Goal: Check status: Check status

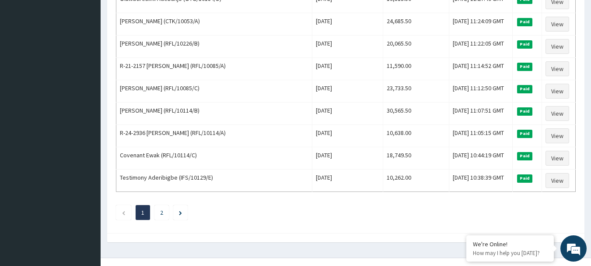
scroll to position [1078, 0]
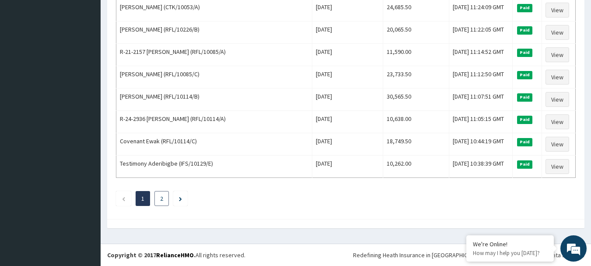
click at [166, 196] on li "2" at bounding box center [161, 198] width 14 height 15
click at [161, 200] on link "2" at bounding box center [161, 198] width 3 height 8
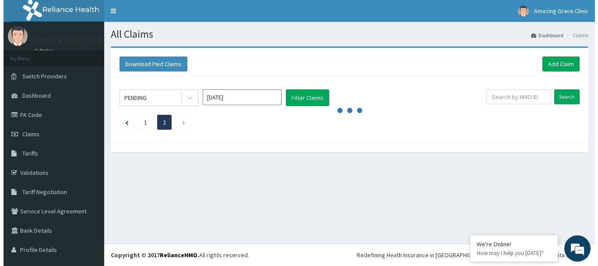
scroll to position [0, 0]
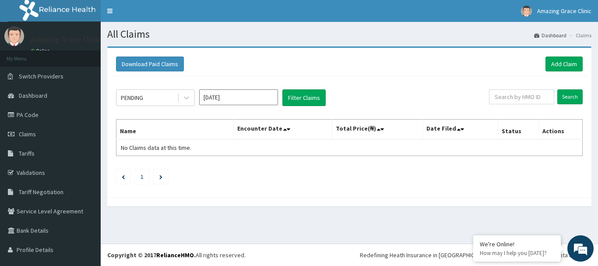
click at [299, 64] on div "Download Paid Claims Add Claim" at bounding box center [349, 63] width 466 height 15
click at [540, 33] on link "Dashboard" at bounding box center [550, 35] width 32 height 7
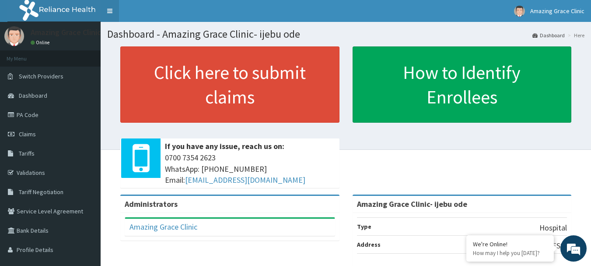
click at [107, 11] on link "Toggle navigation" at bounding box center [110, 11] width 18 height 22
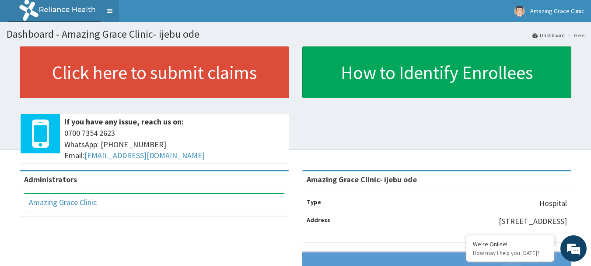
click at [107, 11] on link "Toggle navigation" at bounding box center [110, 11] width 18 height 22
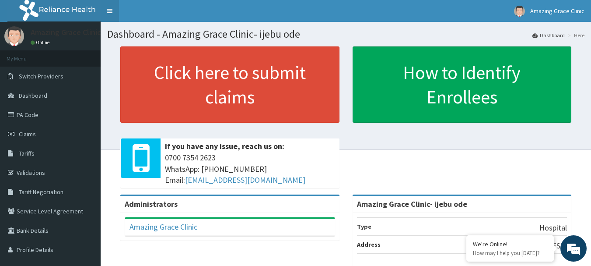
click at [107, 11] on link "Toggle navigation" at bounding box center [110, 11] width 18 height 22
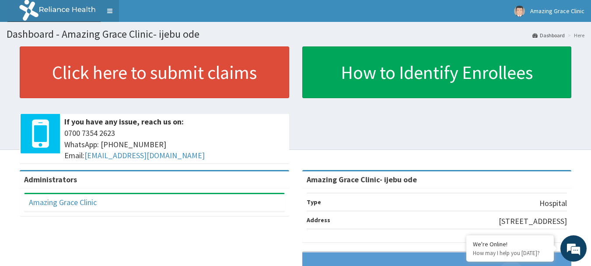
click at [107, 11] on link "Toggle navigation" at bounding box center [110, 11] width 18 height 22
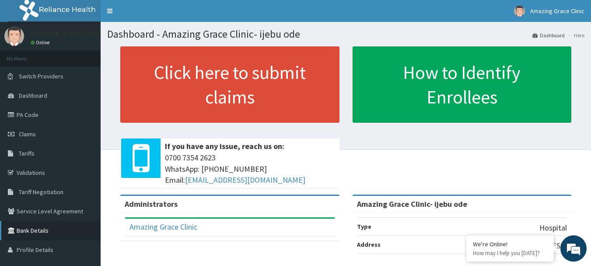
click at [51, 230] on link "Bank Details" at bounding box center [50, 230] width 101 height 19
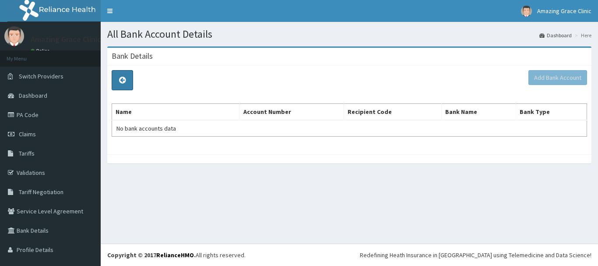
click at [129, 84] on link at bounding box center [122, 80] width 21 height 20
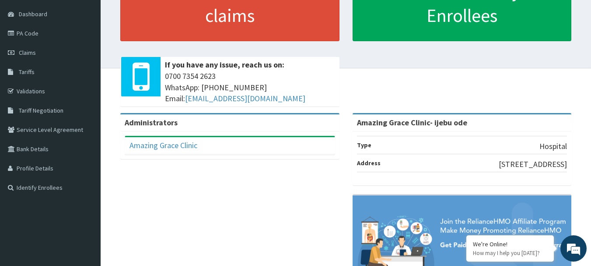
scroll to position [35, 0]
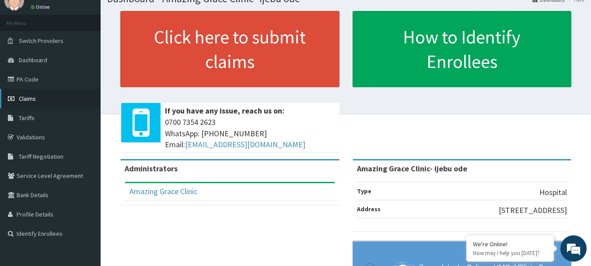
click at [44, 96] on link "Claims" at bounding box center [50, 98] width 101 height 19
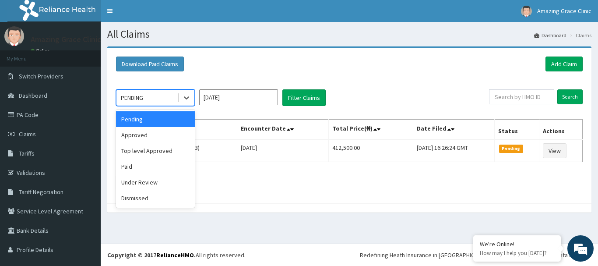
click at [163, 100] on div "PENDING" at bounding box center [146, 98] width 61 height 14
click at [237, 102] on input "[DATE]" at bounding box center [238, 97] width 79 height 16
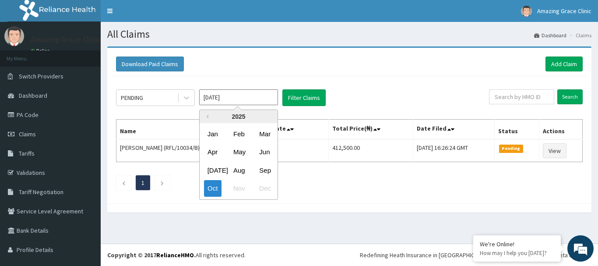
click at [414, 67] on div "Download Paid Claims Add Claim" at bounding box center [349, 63] width 466 height 15
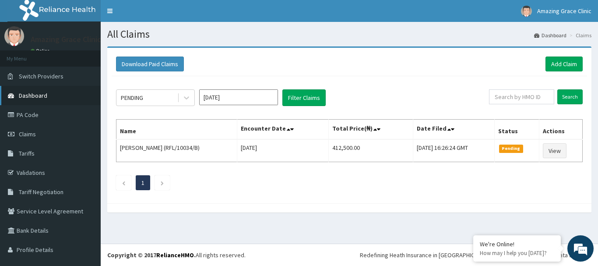
click at [62, 97] on link "Dashboard" at bounding box center [50, 95] width 101 height 19
click at [164, 183] on icon "Next page" at bounding box center [162, 182] width 4 height 5
